Goal: Task Accomplishment & Management: Manage account settings

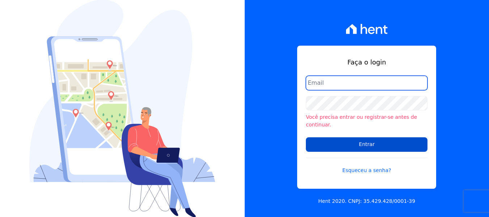
type input "andrevieira@agileurbanismo.com"
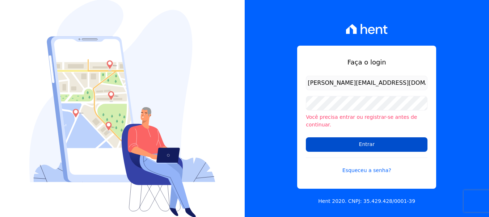
click at [337, 143] on input "Entrar" at bounding box center [367, 144] width 122 height 14
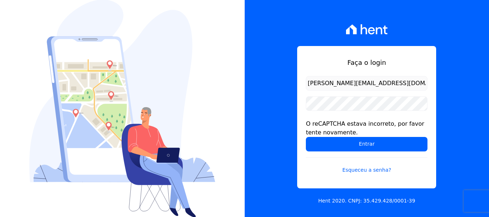
click at [337, 143] on input "Entrar" at bounding box center [367, 144] width 122 height 14
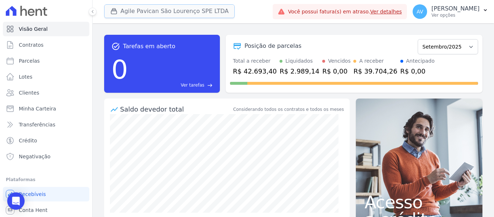
click at [141, 14] on button "Agile Pavican São Lourenço SPE LTDA" at bounding box center [169, 11] width 131 height 14
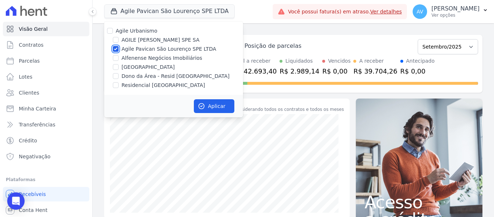
click at [115, 50] on input "Agile Pavican São Lourenço SPE LTDA" at bounding box center [116, 49] width 6 height 6
checkbox input "false"
click at [115, 58] on input "Alfenense Negócios Imobiliários" at bounding box center [116, 58] width 6 height 6
checkbox input "true"
click at [218, 106] on button "Aplicar" at bounding box center [214, 106] width 41 height 14
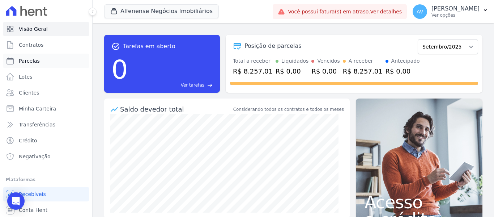
click at [52, 65] on link "Parcelas" at bounding box center [46, 61] width 87 height 14
select select
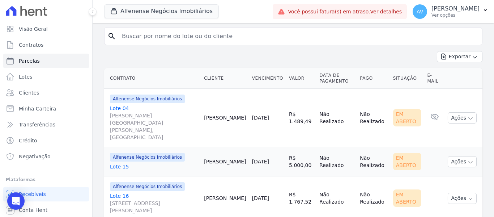
scroll to position [146, 0]
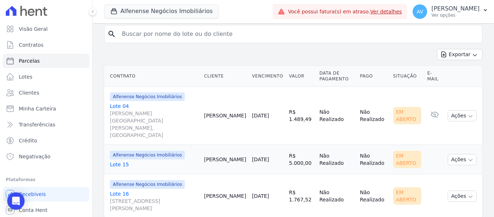
click at [123, 161] on link "Lote 15" at bounding box center [154, 164] width 88 height 7
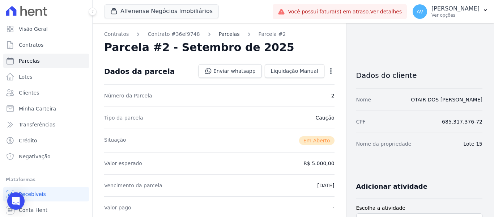
click at [221, 35] on link "Parcelas" at bounding box center [229, 34] width 21 height 8
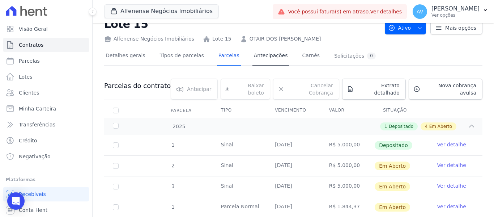
scroll to position [36, 0]
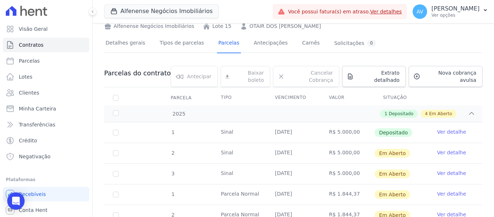
click at [398, 12] on link "Ver detalhes" at bounding box center [387, 12] width 32 height 6
click at [403, 10] on link "Ver detalhes" at bounding box center [387, 12] width 32 height 6
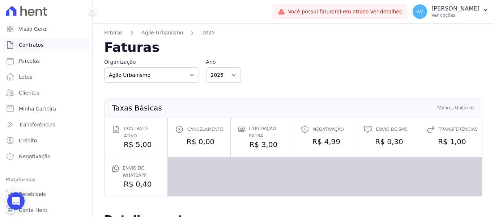
click at [36, 48] on span "Contratos" at bounding box center [31, 44] width 25 height 7
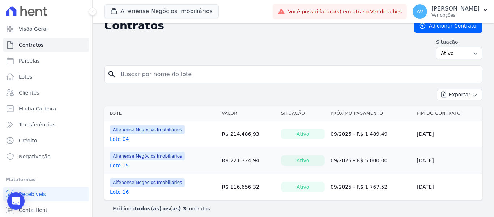
scroll to position [16, 0]
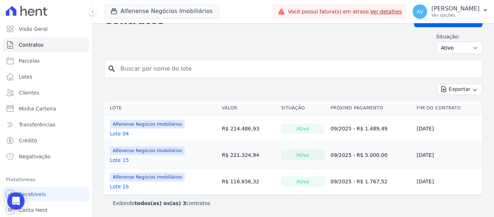
click at [123, 160] on link "Lote 15" at bounding box center [119, 159] width 19 height 7
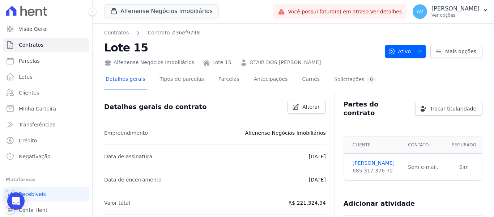
click at [229, 84] on div "Detalhes gerais Tipos de parcelas Parcelas Antecipações Carnês Solicitações 0" at bounding box center [240, 79] width 273 height 19
click at [220, 80] on link "Parcelas" at bounding box center [229, 79] width 24 height 19
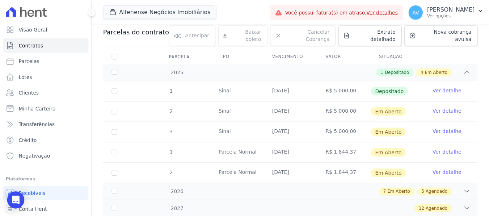
scroll to position [36, 0]
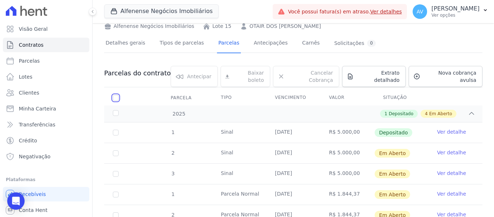
click at [115, 95] on input "checkbox" at bounding box center [116, 98] width 6 height 6
checkbox input "true"
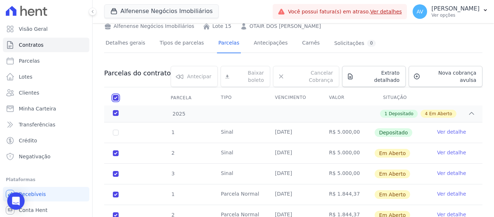
checkbox input "true"
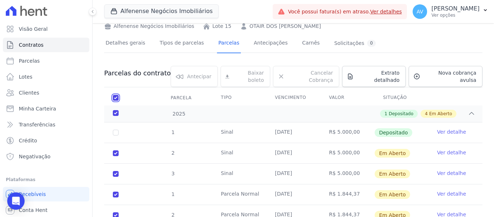
checkbox input "true"
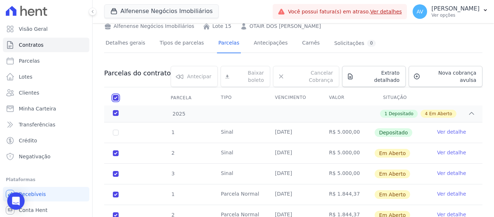
checkbox input "true"
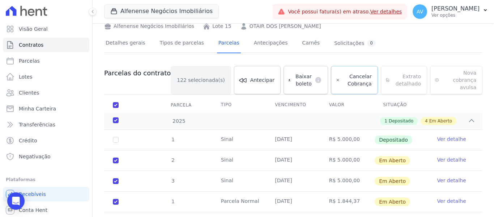
click at [343, 74] on span "Cancelar Cobrança" at bounding box center [357, 80] width 29 height 14
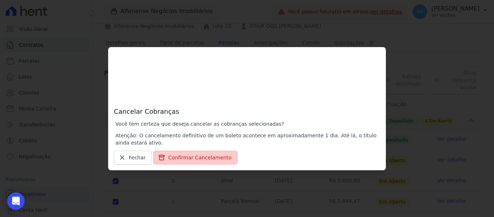
click at [195, 159] on button "Confirmar Cancelamento" at bounding box center [195, 158] width 84 height 14
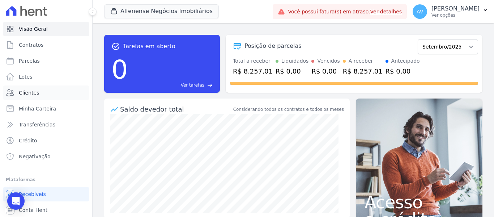
click at [33, 89] on span "Clientes" at bounding box center [29, 92] width 20 height 7
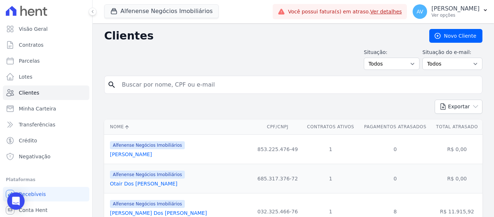
click at [130, 182] on link "Otair Dos [PERSON_NAME]" at bounding box center [144, 184] width 68 height 6
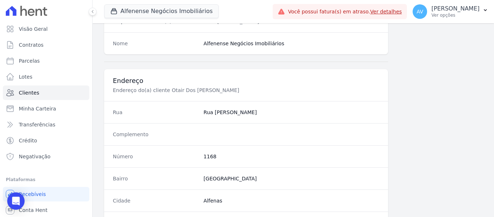
scroll to position [434, 0]
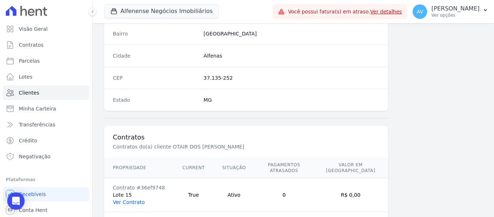
click at [132, 199] on link "Ver Contrato" at bounding box center [129, 202] width 32 height 6
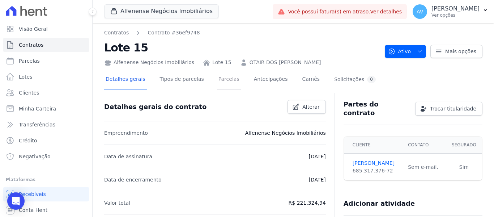
click at [220, 79] on link "Parcelas" at bounding box center [229, 79] width 24 height 19
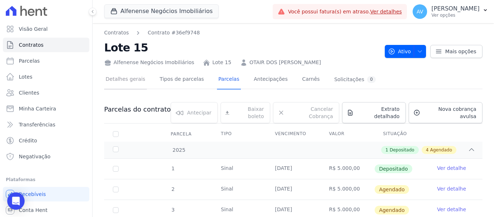
click at [136, 82] on link "Detalhes gerais" at bounding box center [125, 79] width 43 height 19
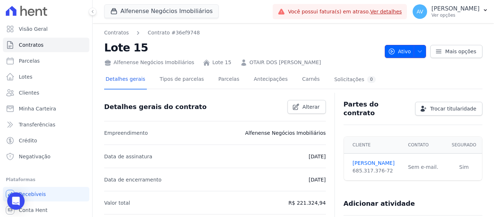
click at [418, 47] on span "button" at bounding box center [418, 52] width 9 height 12
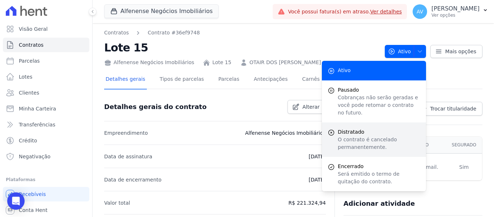
click at [369, 138] on p "O contrato é cancelado permanentemente." at bounding box center [379, 143] width 83 height 15
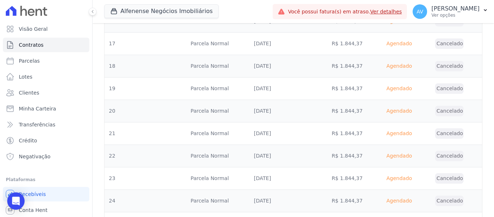
scroll to position [2863, 0]
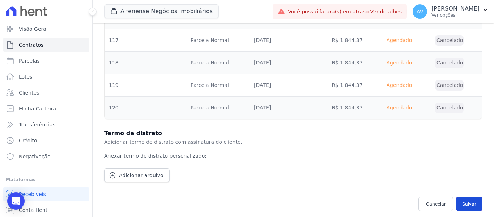
click at [459, 201] on button "Salvar" at bounding box center [469, 204] width 26 height 14
